Goal: Check status: Check status

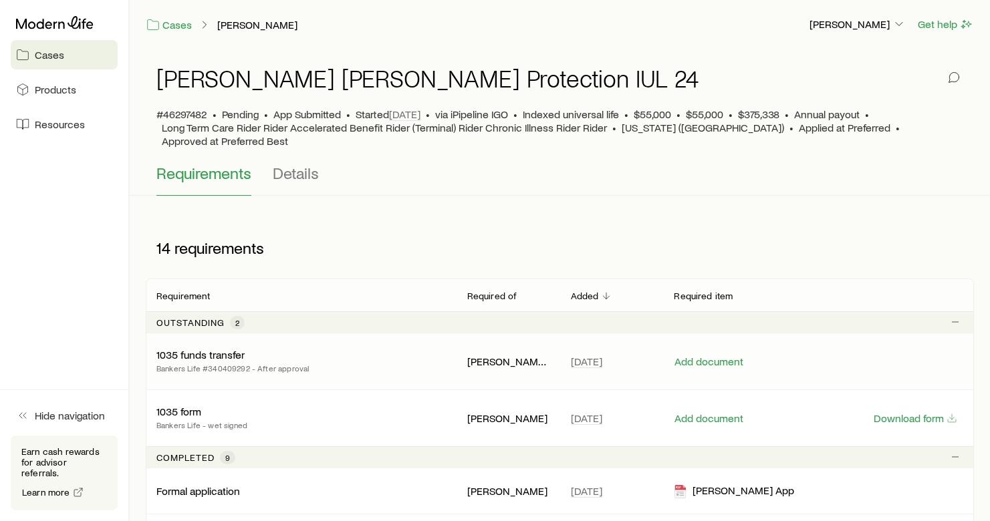
click at [206, 348] on p "1035 funds transfer" at bounding box center [200, 354] width 88 height 13
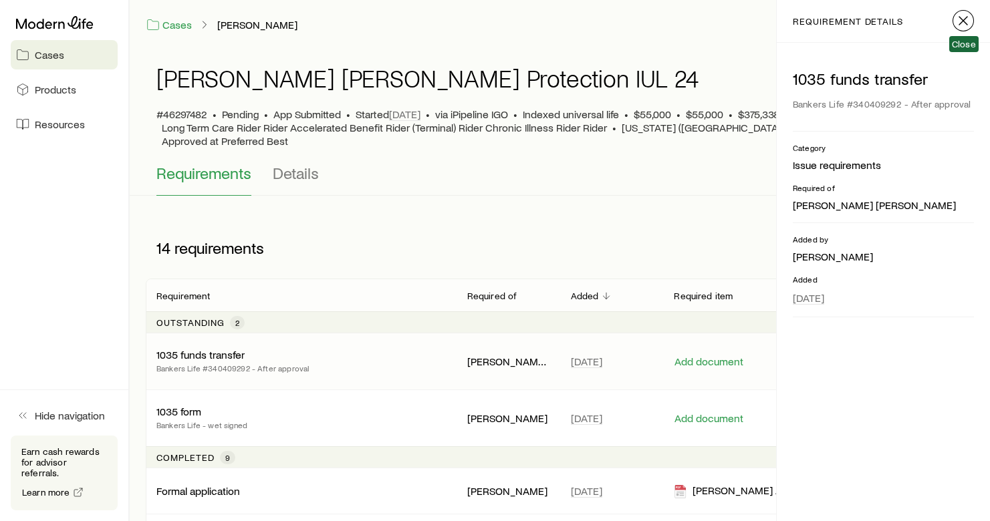
click at [962, 21] on line "button" at bounding box center [963, 21] width 8 height 8
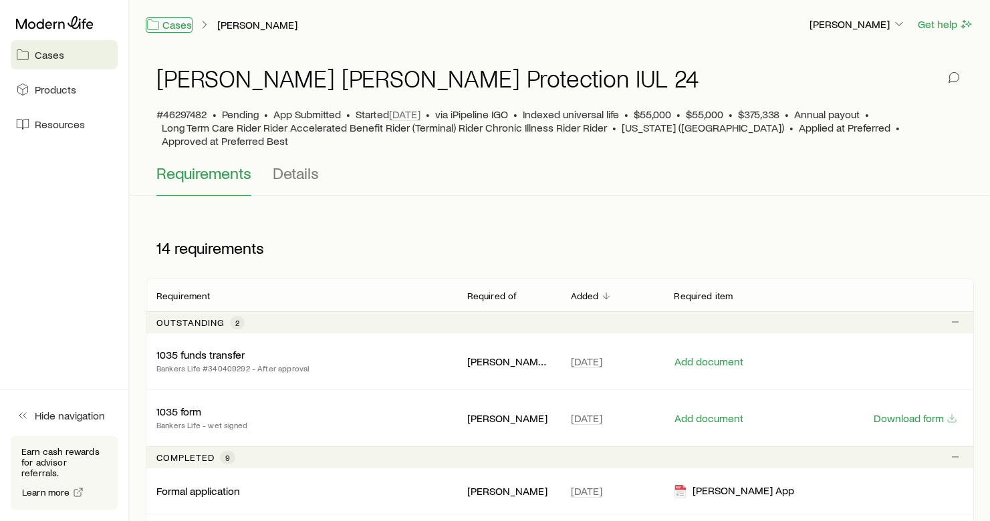
click at [175, 23] on link "Cases" at bounding box center [169, 24] width 47 height 15
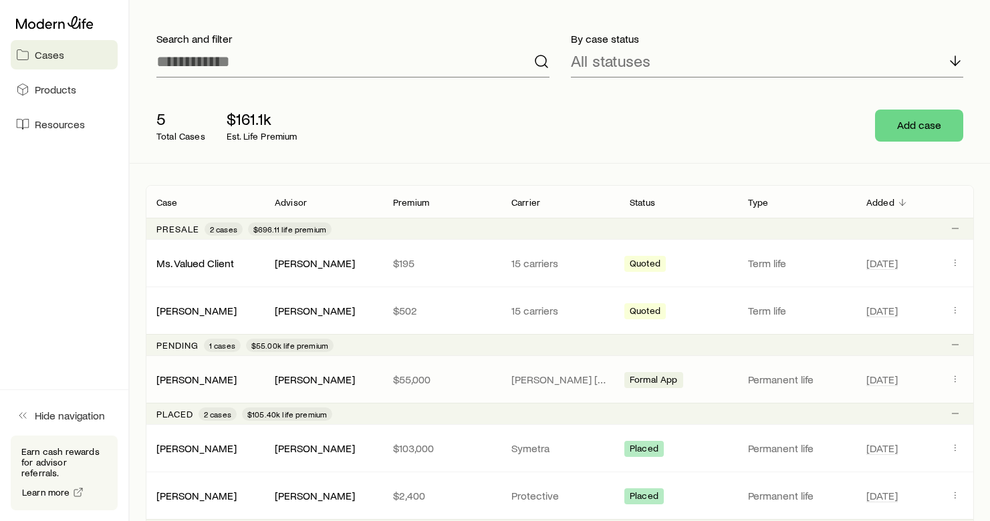
scroll to position [96, 0]
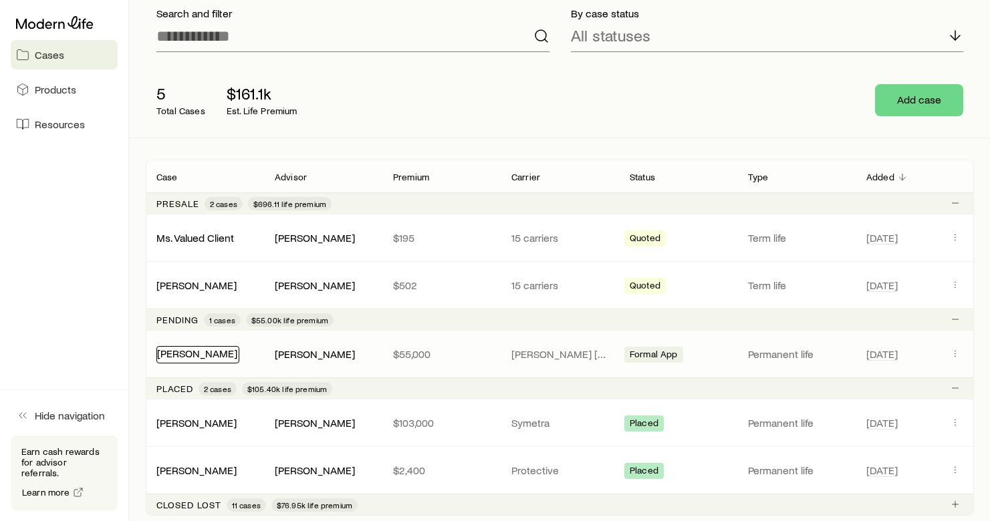
click at [186, 358] on link "[PERSON_NAME]" at bounding box center [197, 353] width 80 height 13
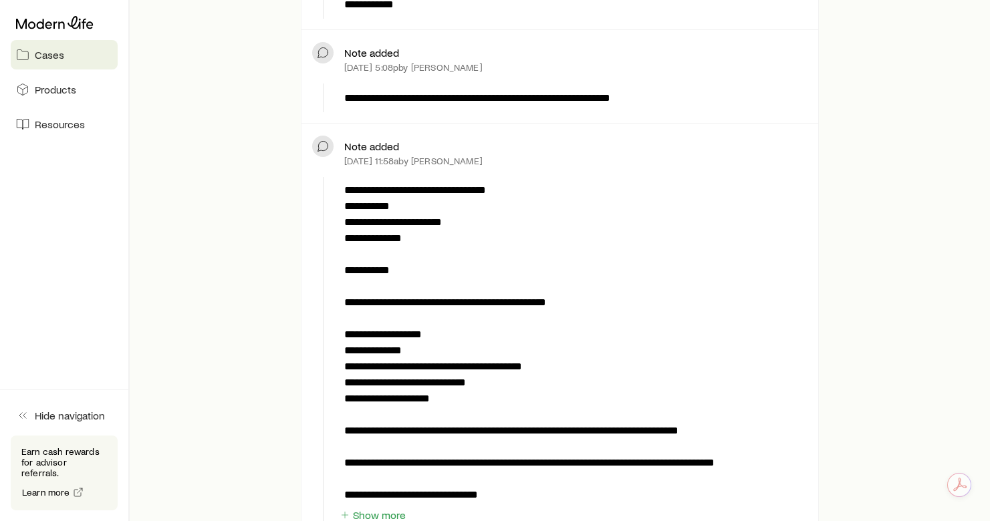
scroll to position [745, 0]
